Goal: Task Accomplishment & Management: Manage account settings

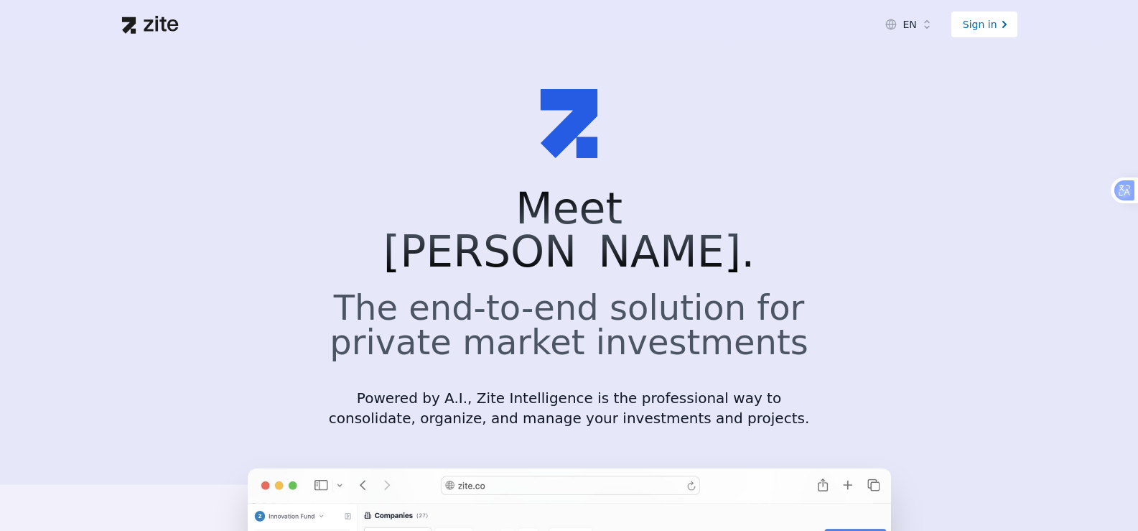
click at [987, 26] on div "Sign in" at bounding box center [985, 24] width 66 height 26
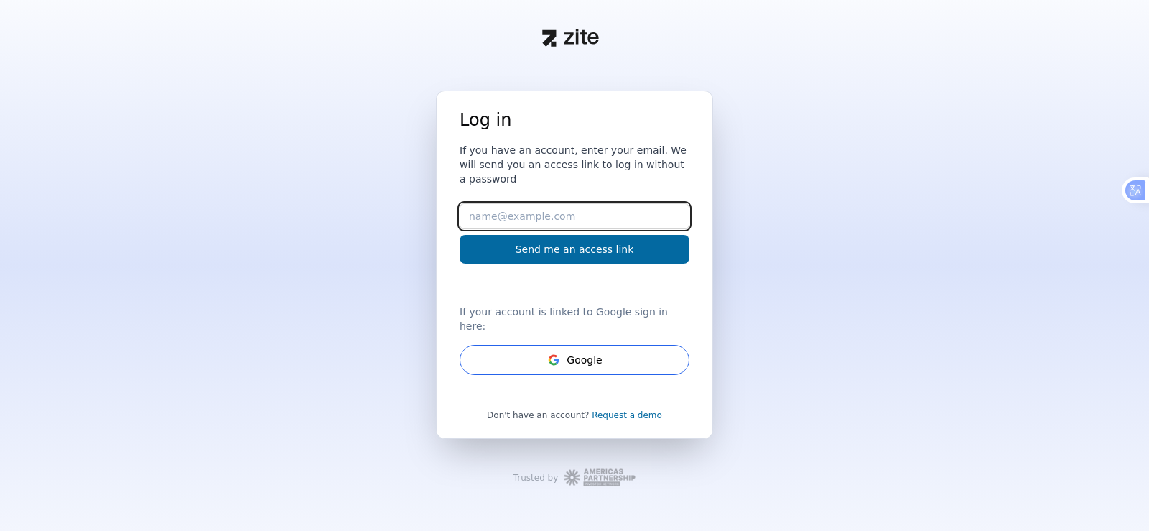
click at [486, 218] on input "Email" at bounding box center [575, 216] width 230 height 26
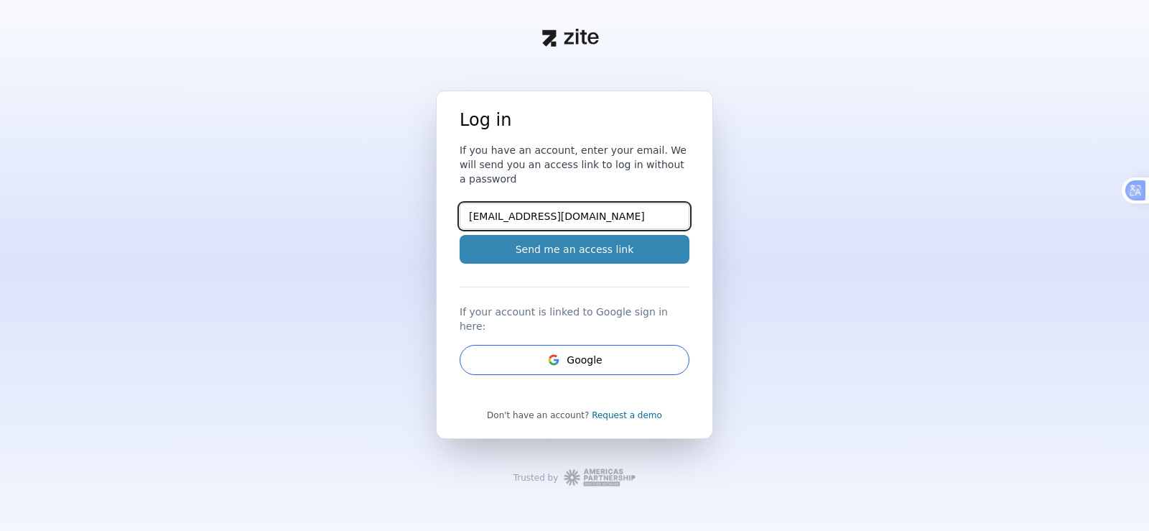
type input "[EMAIL_ADDRESS][DOMAIN_NAME]"
click at [460, 235] on button "Send me an access link" at bounding box center [575, 249] width 230 height 29
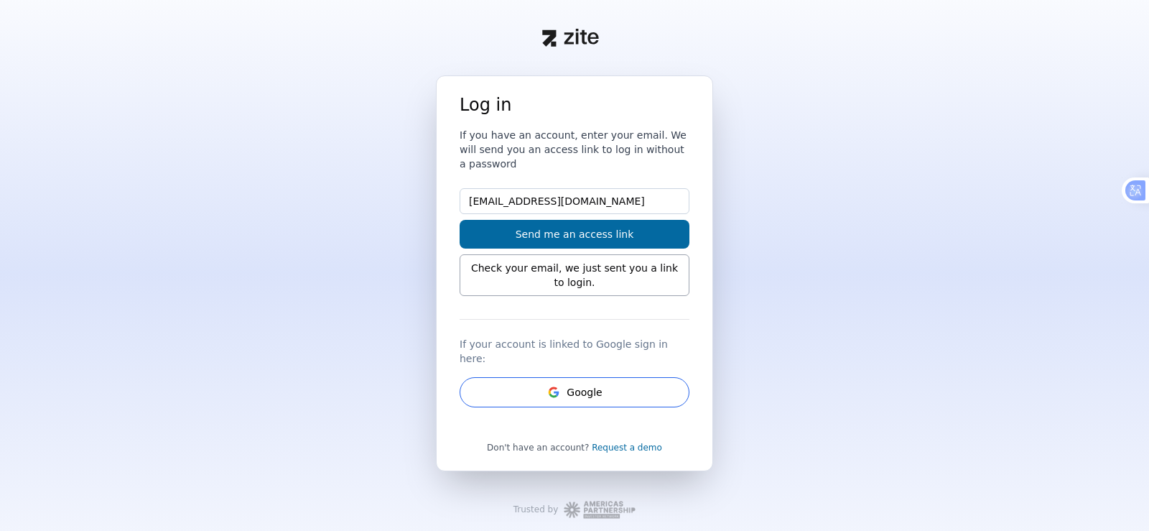
click at [519, 254] on div "Check your email, we just sent you a link to login." at bounding box center [575, 275] width 230 height 42
click at [562, 260] on div "Check your email, we just sent you a link to login." at bounding box center [575, 275] width 230 height 42
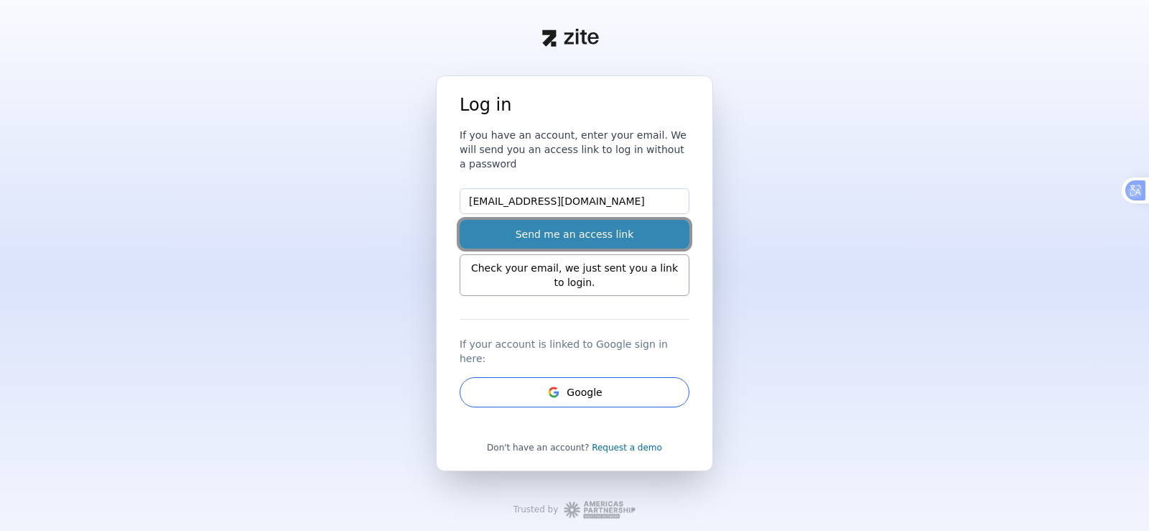
click at [603, 220] on button "Send me an access link" at bounding box center [575, 234] width 230 height 29
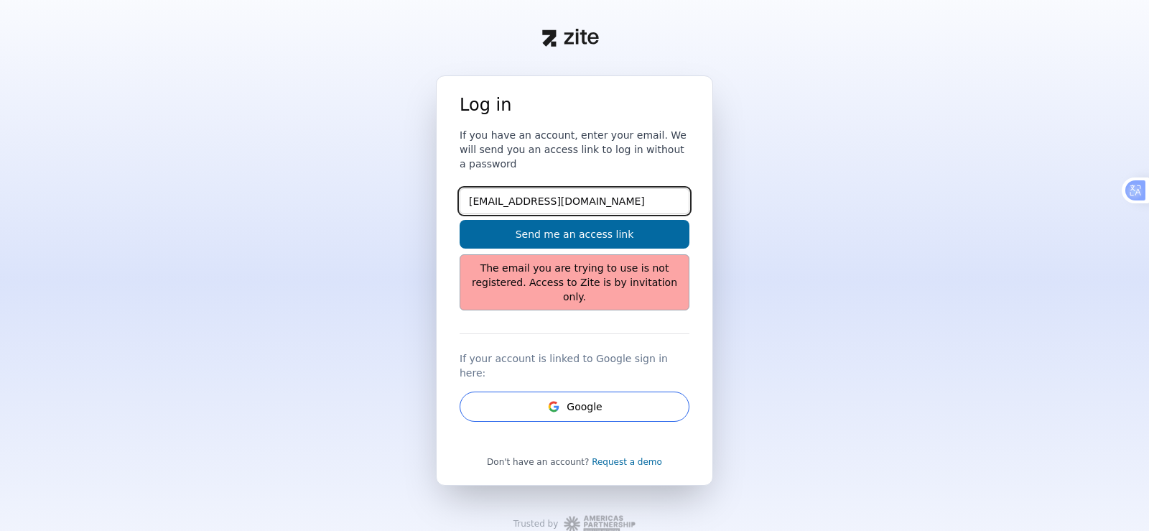
drag, startPoint x: 615, startPoint y: 193, endPoint x: 413, endPoint y: 213, distance: 202.8
click at [414, 213] on div "Log in If you have an account, enter your email. We will send you an access lin…" at bounding box center [574, 318] width 1149 height 487
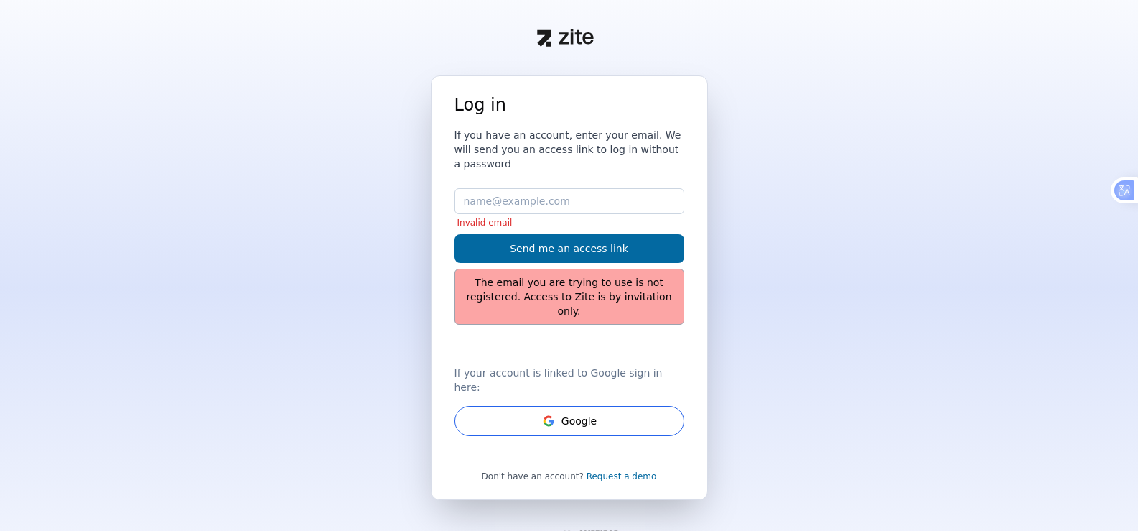
click at [413, 213] on div "Log in If you have an account, enter your email. We will send you an access lin…" at bounding box center [569, 325] width 1138 height 501
